Goal: Check status: Check status

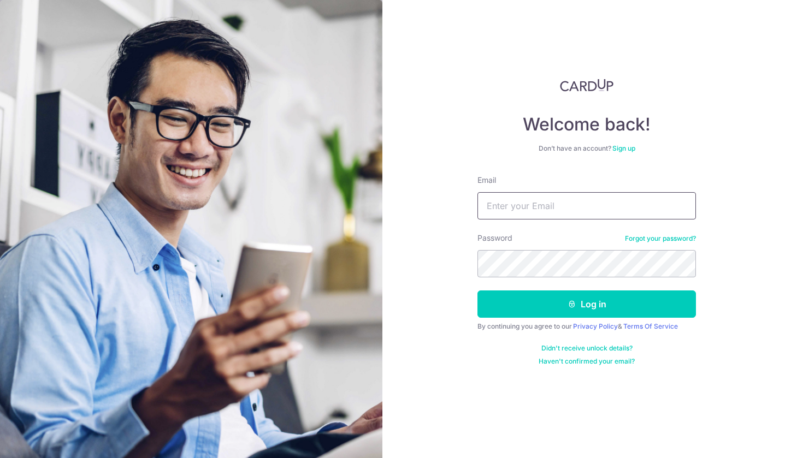
type input "[EMAIL_ADDRESS][DOMAIN_NAME]"
click at [587, 304] on button "Log in" at bounding box center [586, 304] width 219 height 27
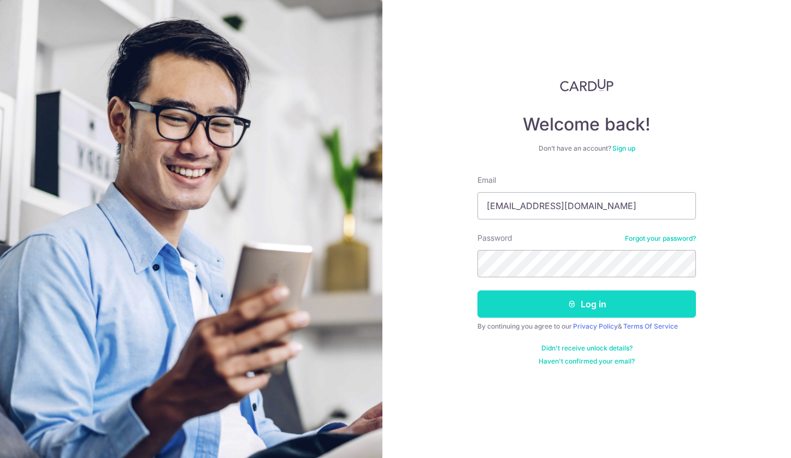
click at [526, 300] on button "Log in" at bounding box center [586, 304] width 219 height 27
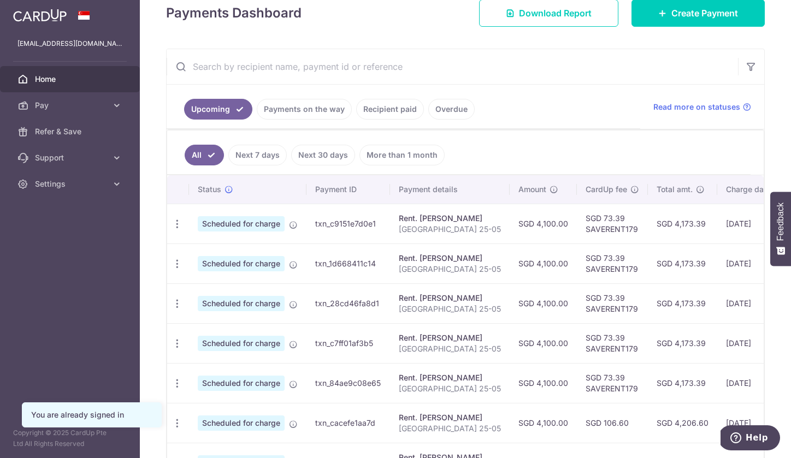
click at [297, 110] on link "Payments on the way" at bounding box center [304, 109] width 95 height 21
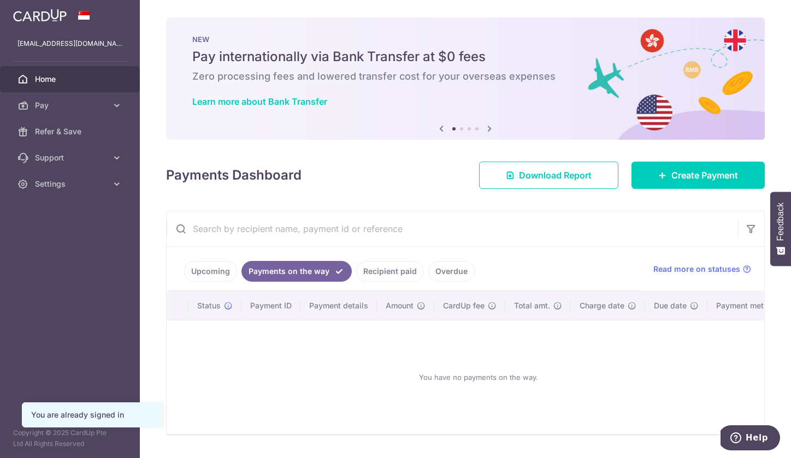
click at [376, 270] on link "Recipient paid" at bounding box center [390, 271] width 68 height 21
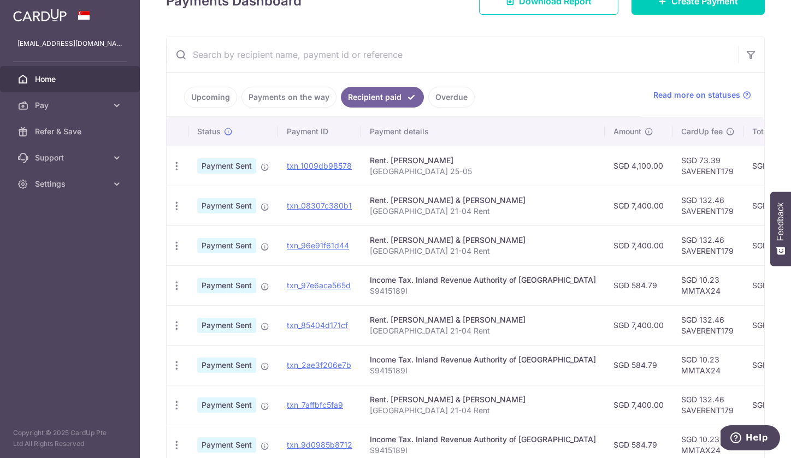
click at [436, 98] on link "Overdue" at bounding box center [451, 97] width 46 height 21
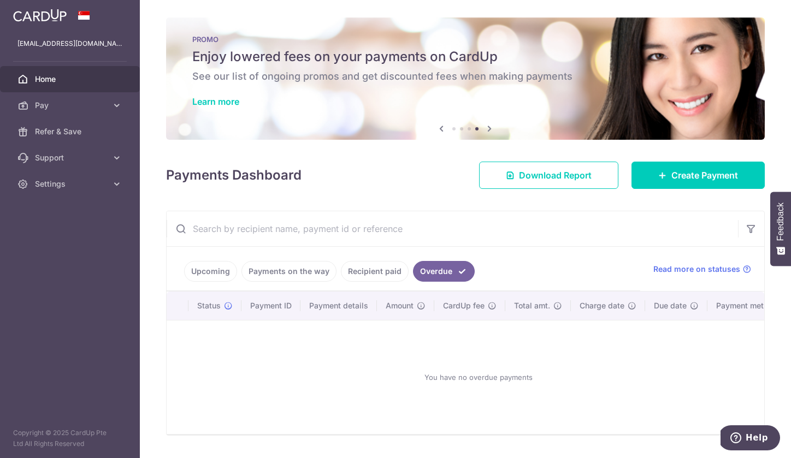
click at [214, 279] on link "Upcoming" at bounding box center [210, 271] width 53 height 21
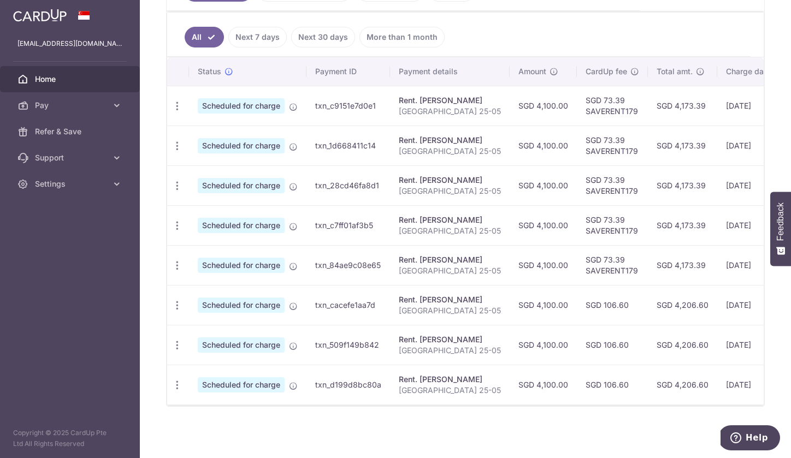
scroll to position [284, 0]
